Goal: Task Accomplishment & Management: Use online tool/utility

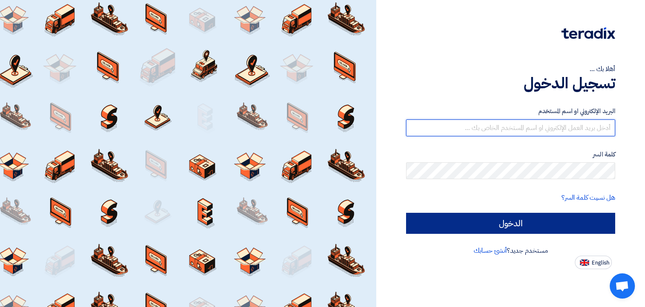
type input "[EMAIL_ADDRESS][DOMAIN_NAME]"
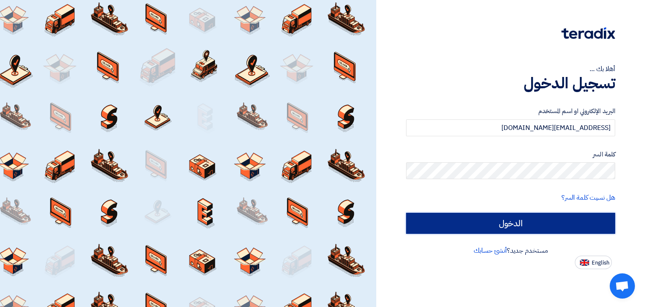
click at [514, 222] on input "الدخول" at bounding box center [510, 222] width 209 height 21
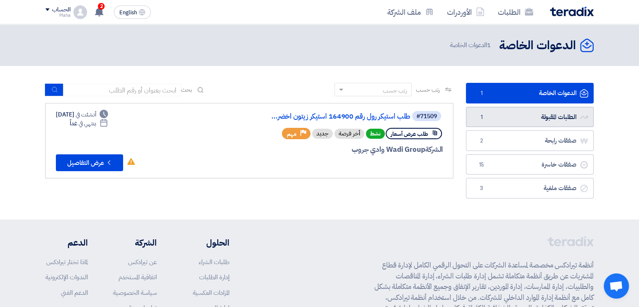
click at [529, 115] on link "الطلبات المقبولة الطلبات المقبولة 1" at bounding box center [530, 117] width 128 height 21
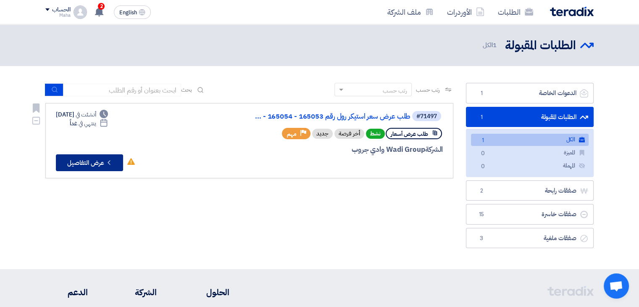
click at [88, 155] on button "Check details عرض التفاصيل" at bounding box center [89, 162] width 67 height 17
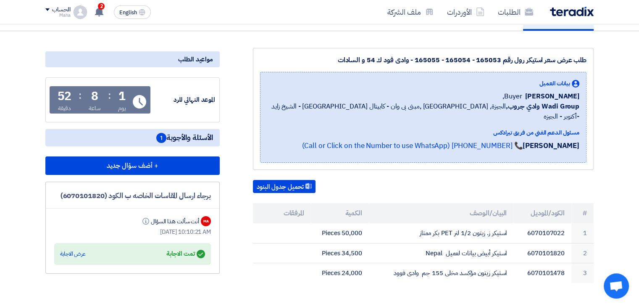
scroll to position [84, 0]
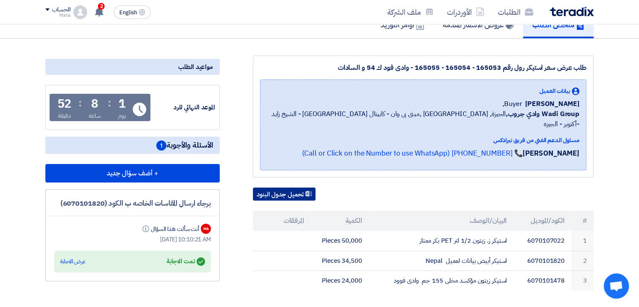
click at [292, 187] on button "تحميل جدول البنود" at bounding box center [284, 193] width 63 height 13
